Goal: Task Accomplishment & Management: Use online tool/utility

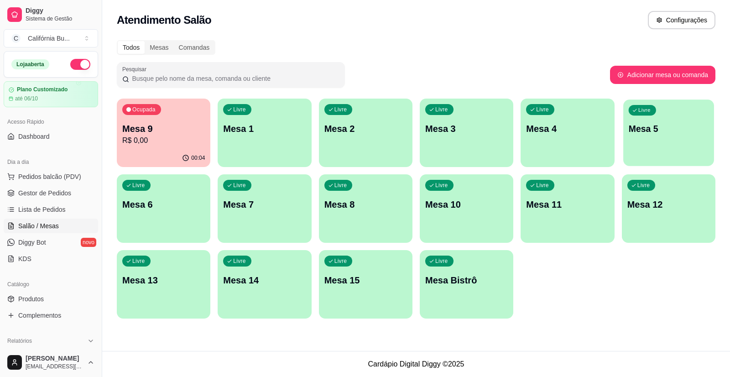
click at [651, 135] on div "Livre Mesa 5" at bounding box center [669, 128] width 91 height 56
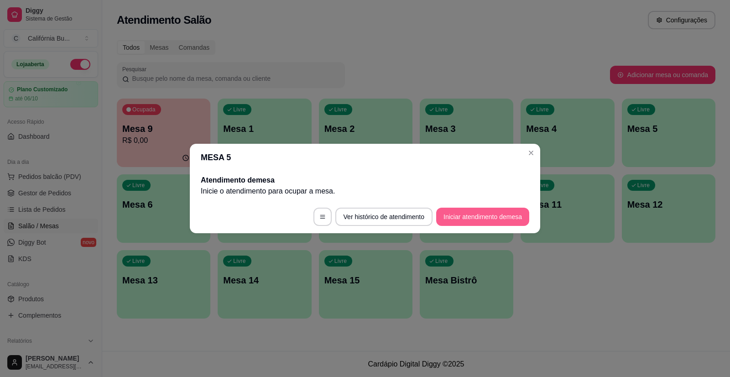
click at [472, 216] on button "Iniciar atendimento de mesa" at bounding box center [482, 217] width 93 height 18
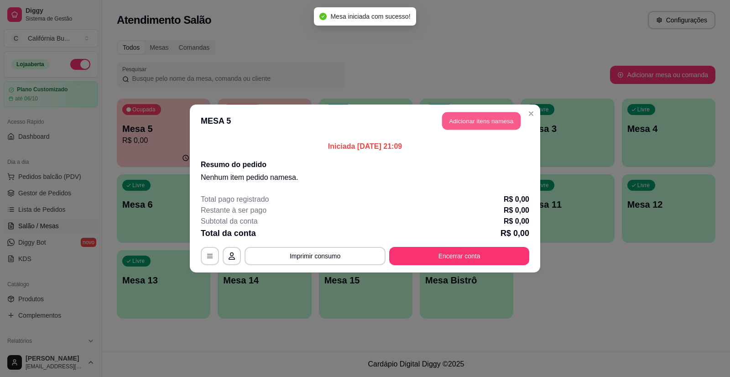
click at [493, 122] on button "Adicionar itens na mesa" at bounding box center [481, 121] width 79 height 18
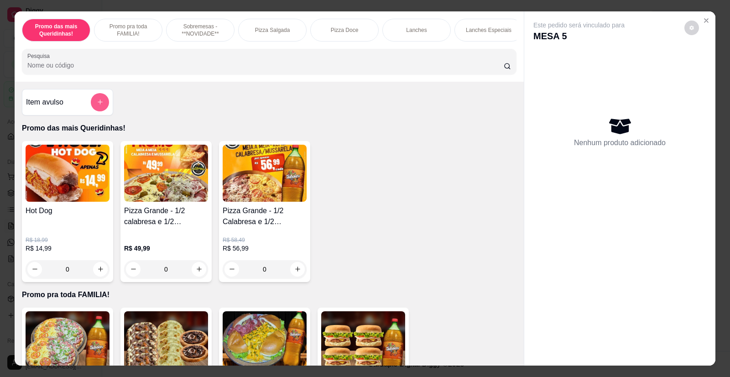
click at [98, 105] on icon "add-separate-item" at bounding box center [100, 102] width 5 height 5
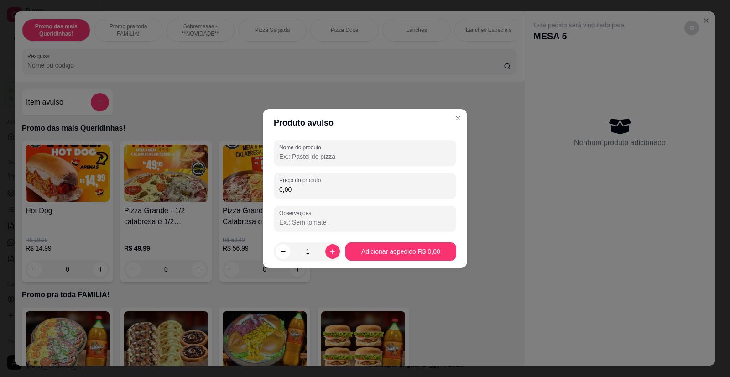
click at [364, 153] on input "Nome do produto" at bounding box center [365, 156] width 172 height 9
type input "Burguesa"
click at [365, 192] on input "0,00" at bounding box center [365, 189] width 172 height 9
type input "7,99"
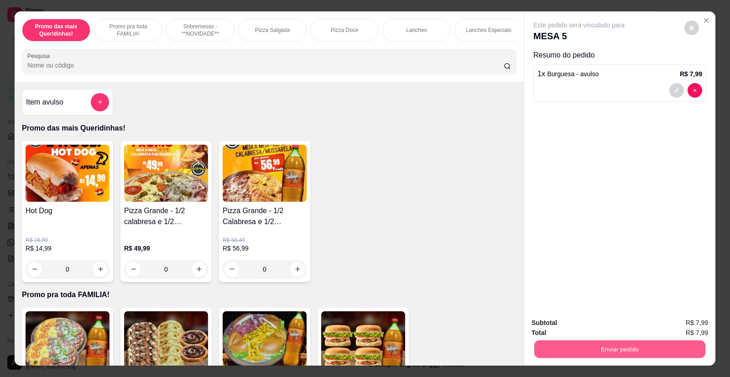
click at [653, 346] on button "Enviar pedido" at bounding box center [620, 350] width 171 height 18
click at [621, 328] on button "Não registrar e enviar pedido" at bounding box center [589, 326] width 95 height 17
